Goal: Information Seeking & Learning: Learn about a topic

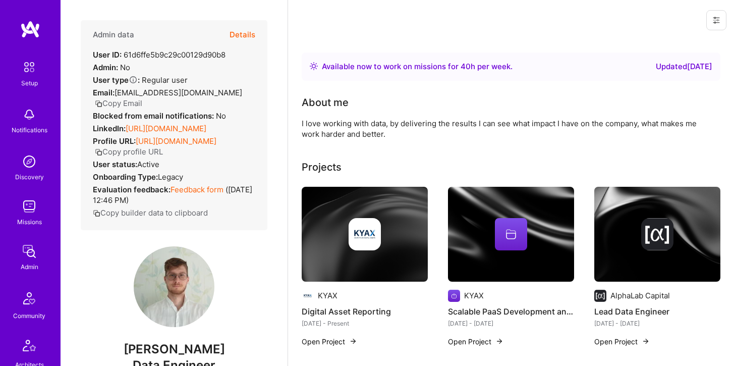
click at [239, 30] on button "Details" at bounding box center [242, 34] width 26 height 29
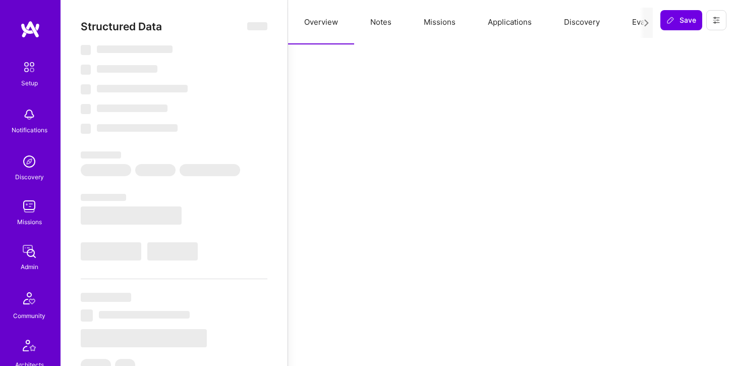
select select "Right Now"
select select "7"
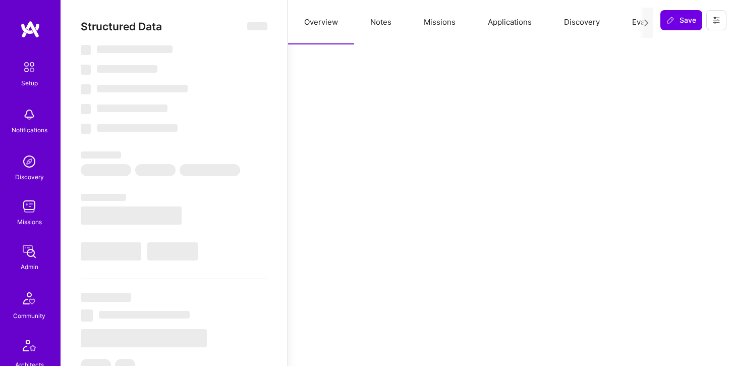
select select "PL"
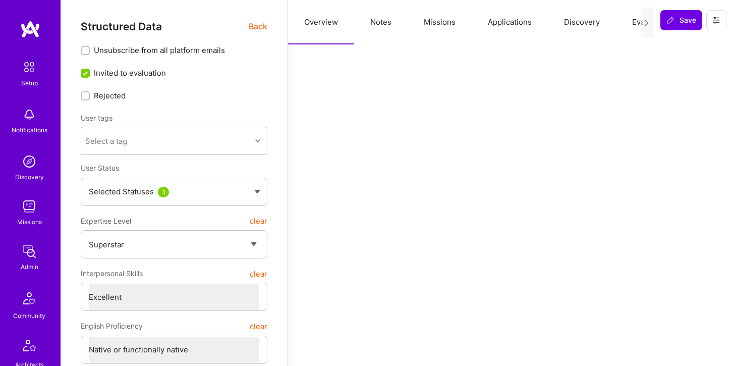
click at [566, 21] on button "Discovery" at bounding box center [582, 22] width 68 height 44
click at [522, 22] on button "Applications" at bounding box center [509, 22] width 76 height 44
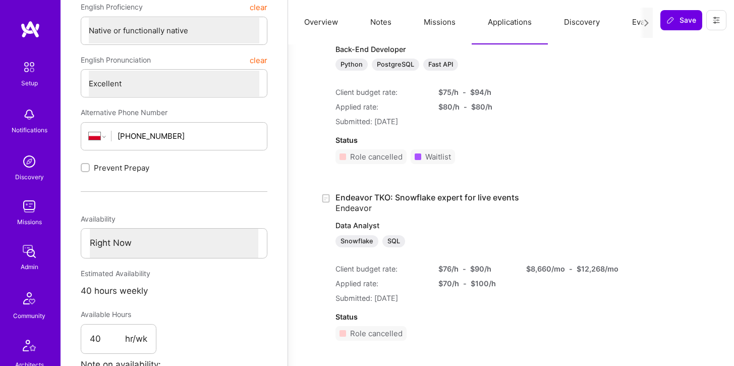
scroll to position [323, 0]
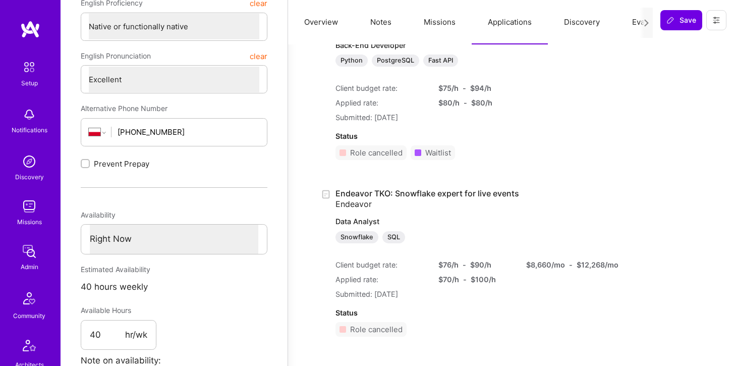
click at [438, 20] on button "Missions" at bounding box center [439, 22] width 64 height 44
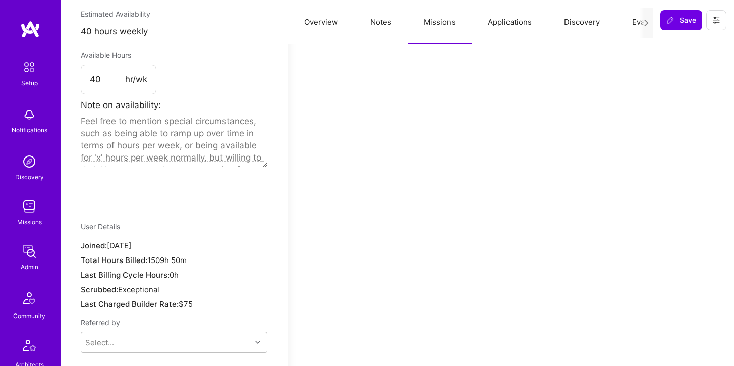
scroll to position [590, 0]
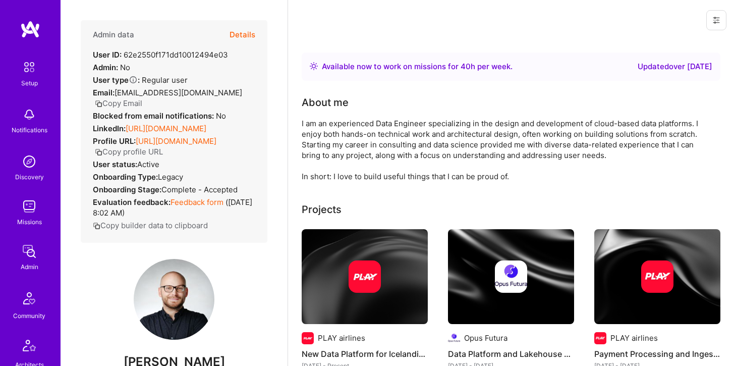
click at [248, 30] on button "Details" at bounding box center [242, 34] width 26 height 29
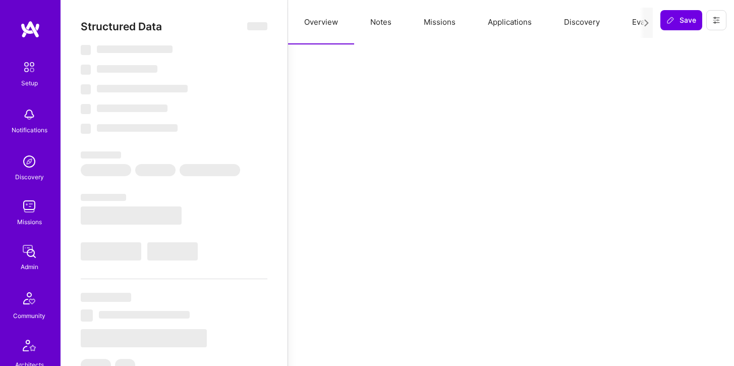
click at [437, 20] on button "Missions" at bounding box center [439, 22] width 64 height 44
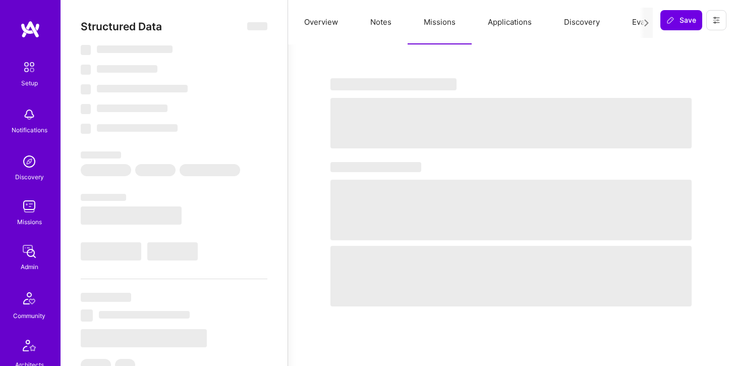
select select "Right Now"
select select "7"
select select "4"
select select "6"
select select "7"
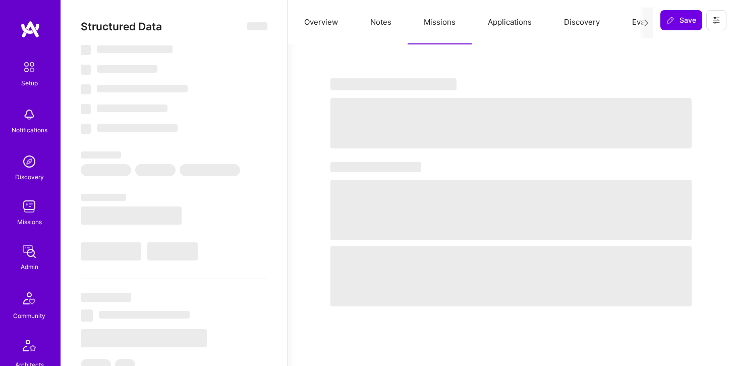
select select "PL"
